Goal: Navigation & Orientation: Go to known website

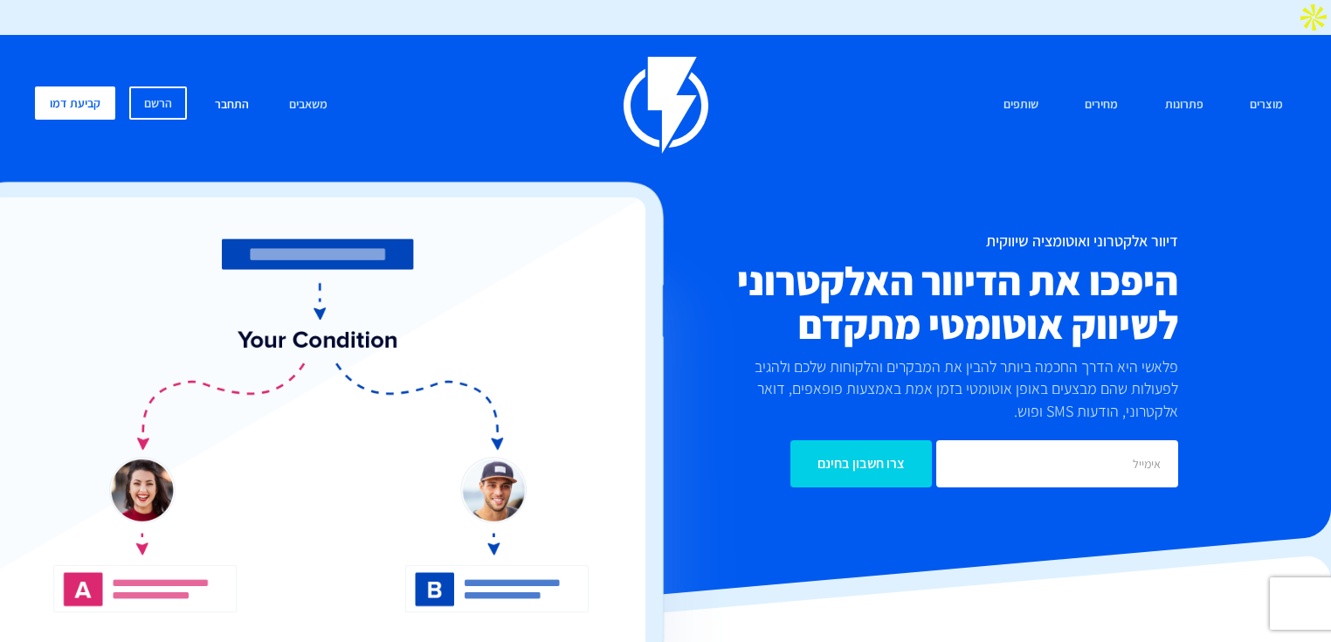
click at [227, 86] on link "התחבר" at bounding box center [232, 105] width 60 height 38
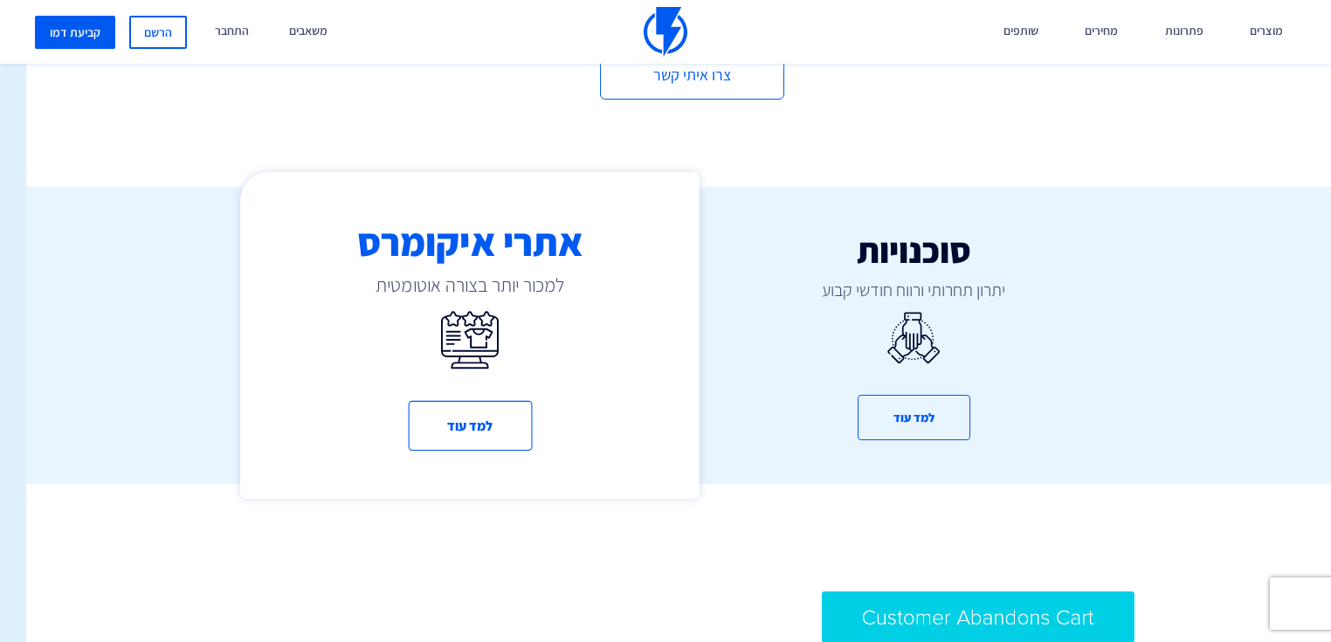
drag, startPoint x: 714, startPoint y: 370, endPoint x: 656, endPoint y: 450, distance: 98.2
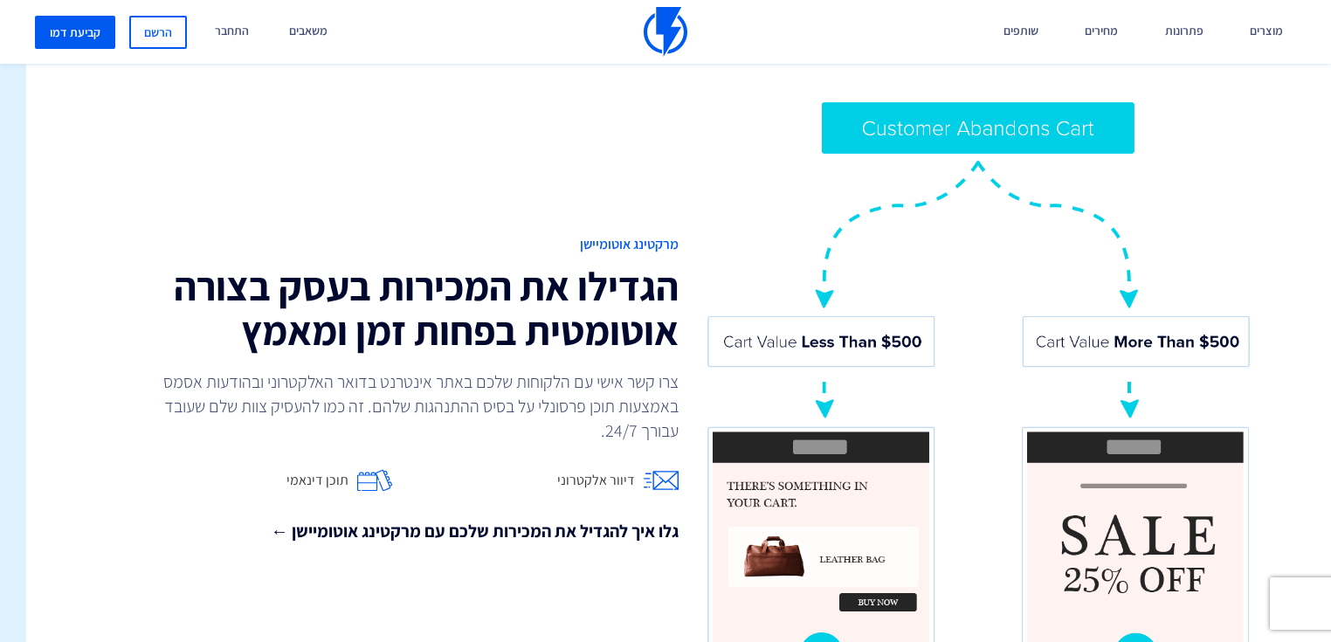
drag, startPoint x: 656, startPoint y: 450, endPoint x: 565, endPoint y: 385, distance: 111.5
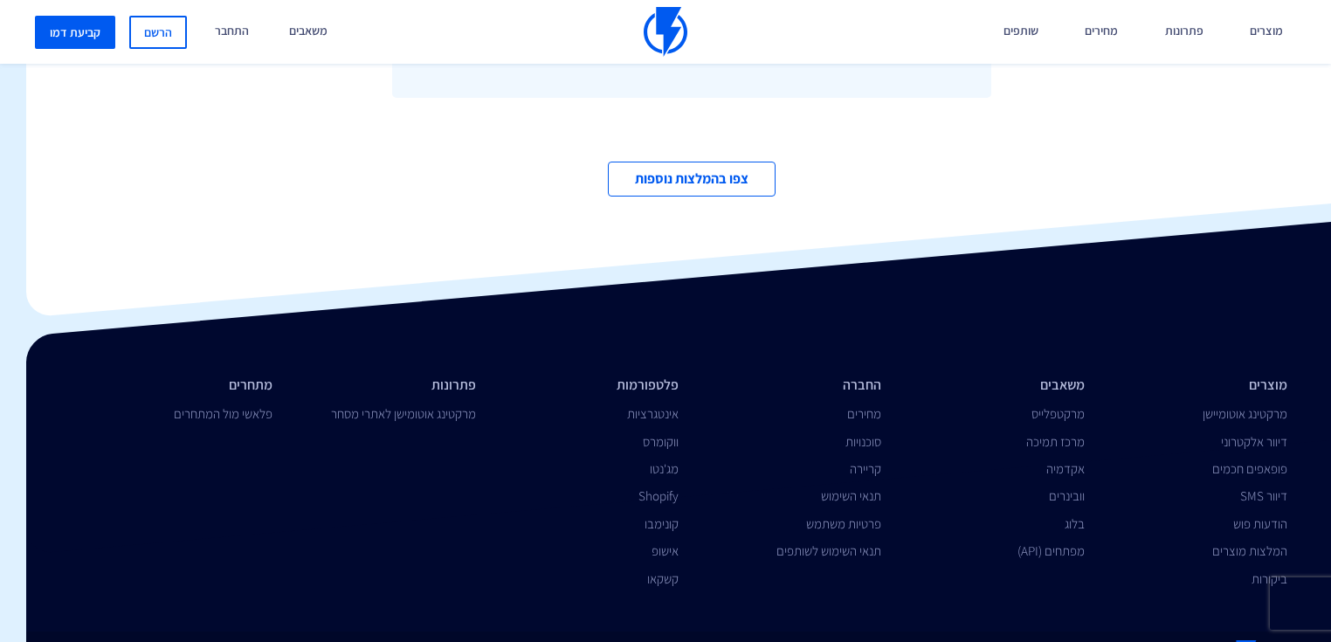
scroll to position [6001, -25]
